Goal: Navigation & Orientation: Understand site structure

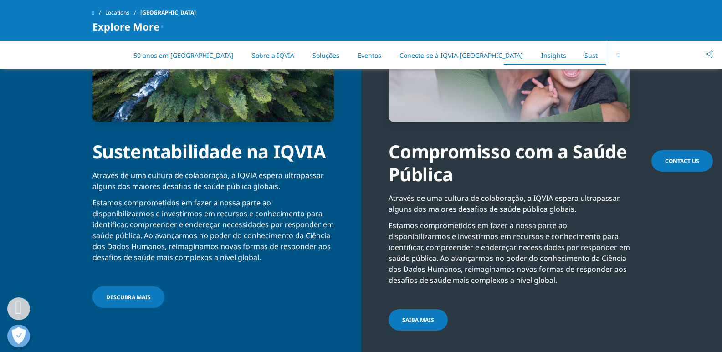
scroll to position [2871, 0]
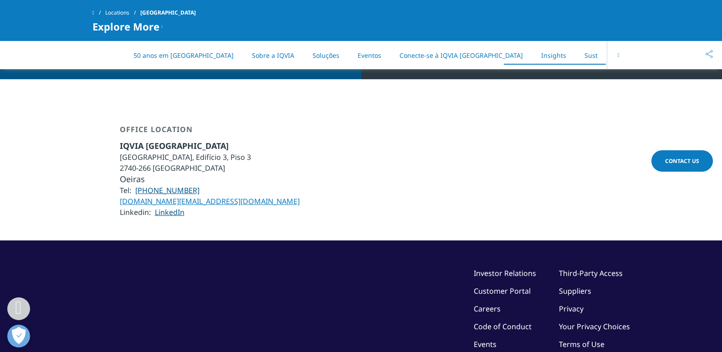
click at [152, 51] on link "50 anos em [GEOGRAPHIC_DATA]" at bounding box center [184, 55] width 100 height 9
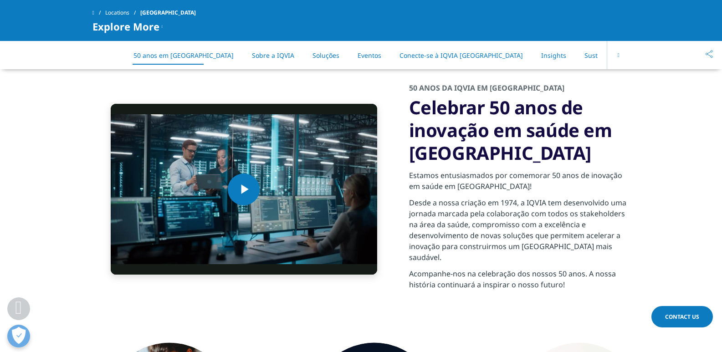
scroll to position [365, 0]
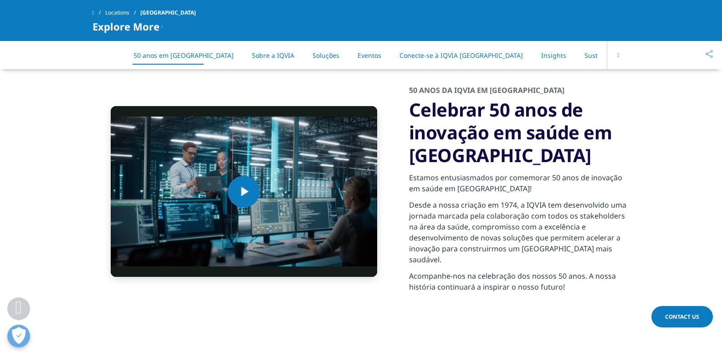
click at [585, 56] on link "Sustentabilidade e Governação" at bounding box center [632, 55] width 95 height 9
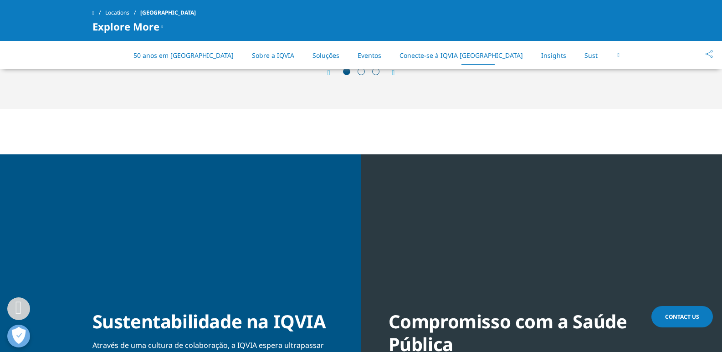
scroll to position [2407, 0]
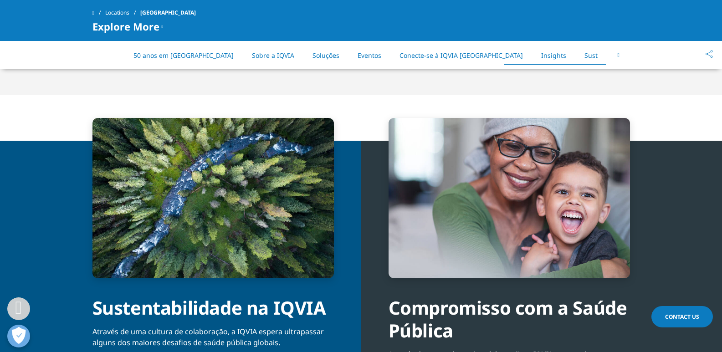
click at [381, 247] on div "Compromisso com a Saúde Pública Através de uma cultura de colaboração, a IQVIA …" at bounding box center [541, 342] width 361 height 403
click at [139, 58] on link "50 anos em [GEOGRAPHIC_DATA]" at bounding box center [184, 55] width 100 height 9
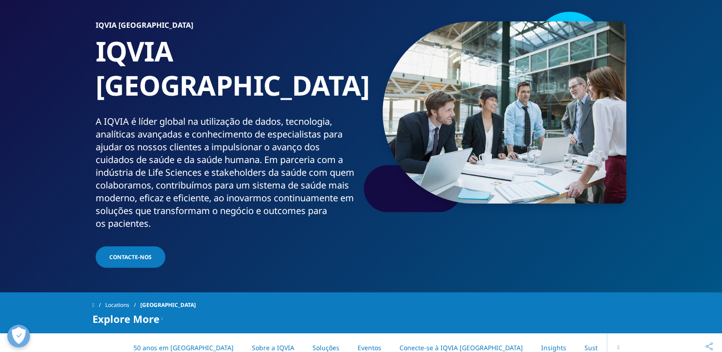
scroll to position [36, 0]
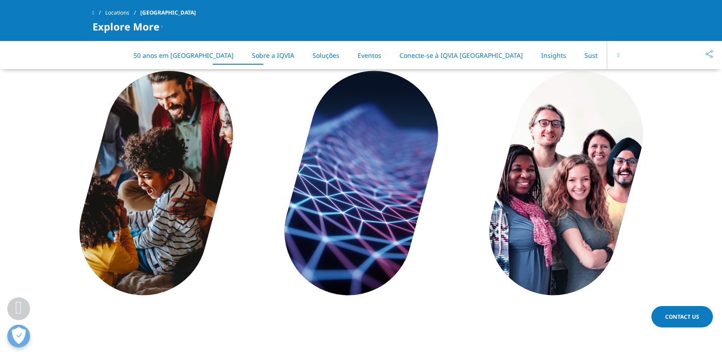
scroll to position [654, 0]
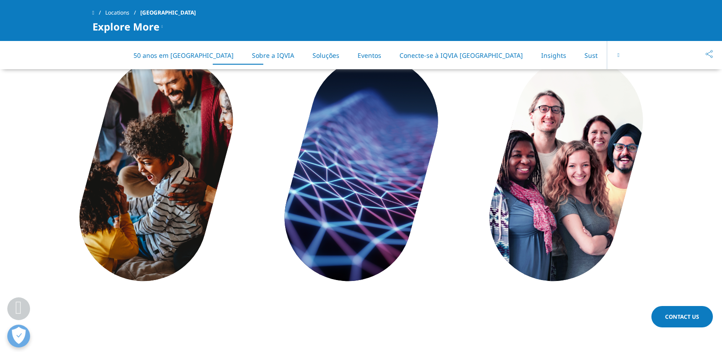
click at [313, 56] on link "Soluções" at bounding box center [326, 55] width 27 height 9
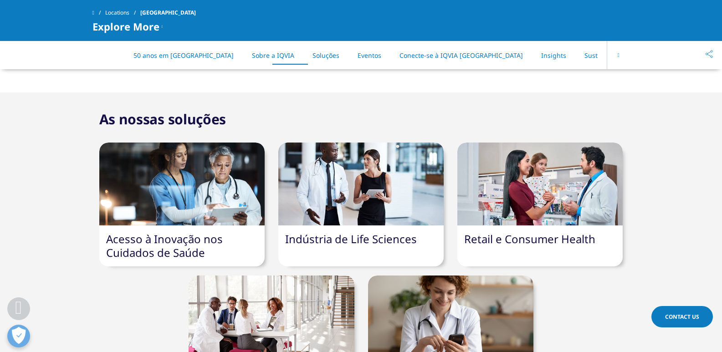
scroll to position [1014, 0]
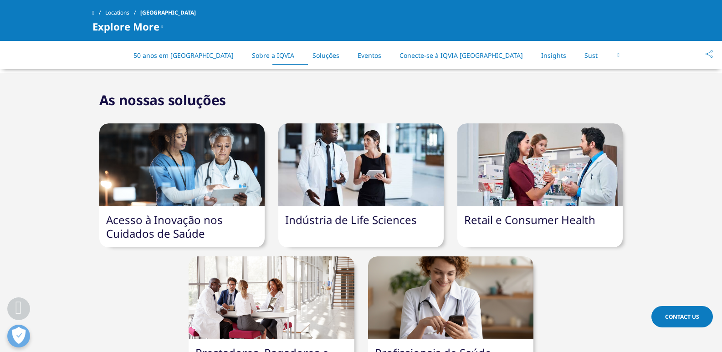
click at [358, 55] on link "Eventos" at bounding box center [370, 55] width 24 height 9
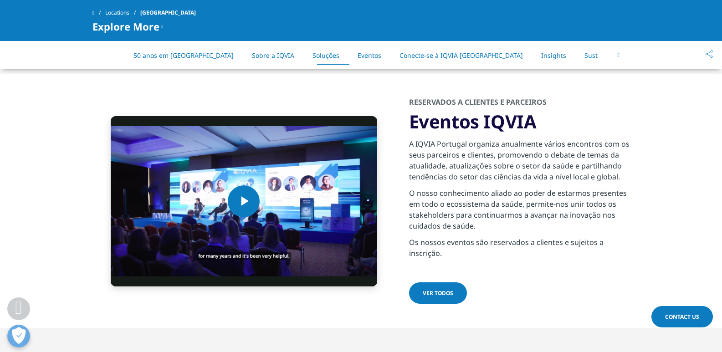
scroll to position [1344, 0]
